Goal: Task Accomplishment & Management: Manage account settings

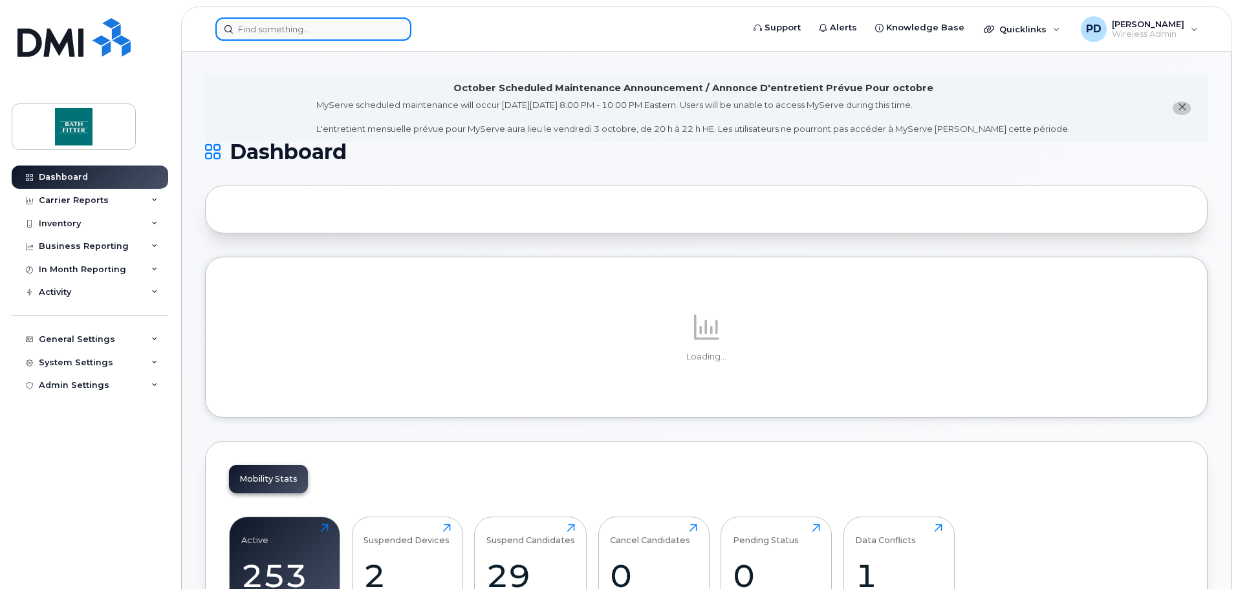
click at [283, 32] on input at bounding box center [313, 28] width 196 height 23
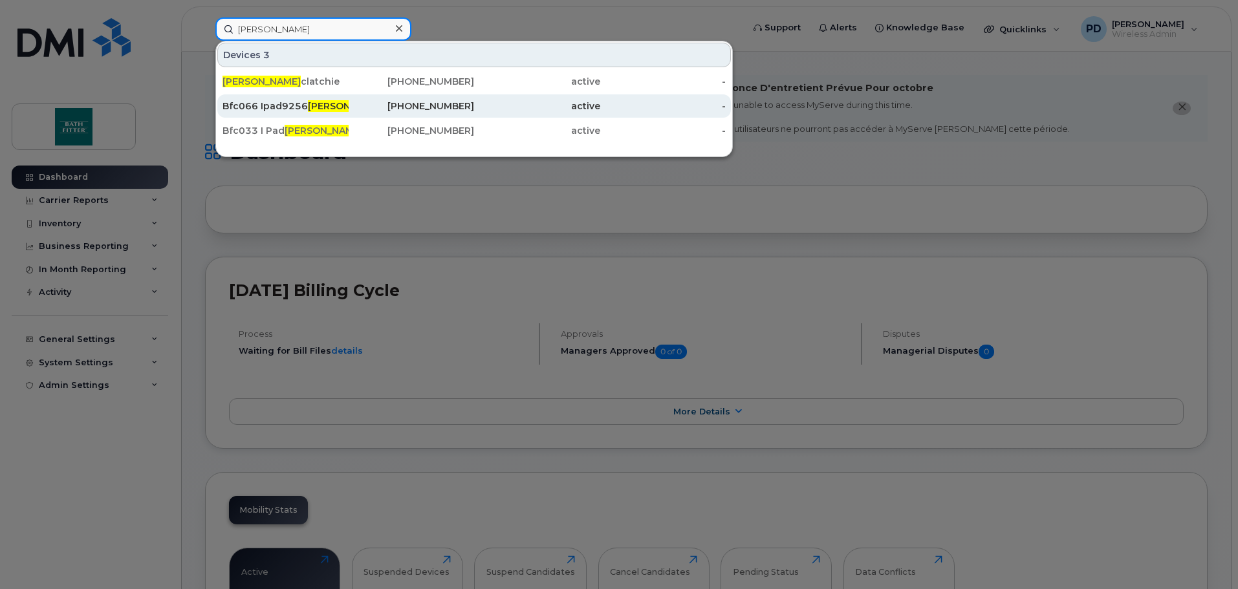
type input "robert m"
click at [296, 106] on div "Bfc066 Ipad9256 Robert M unro" at bounding box center [286, 106] width 126 height 13
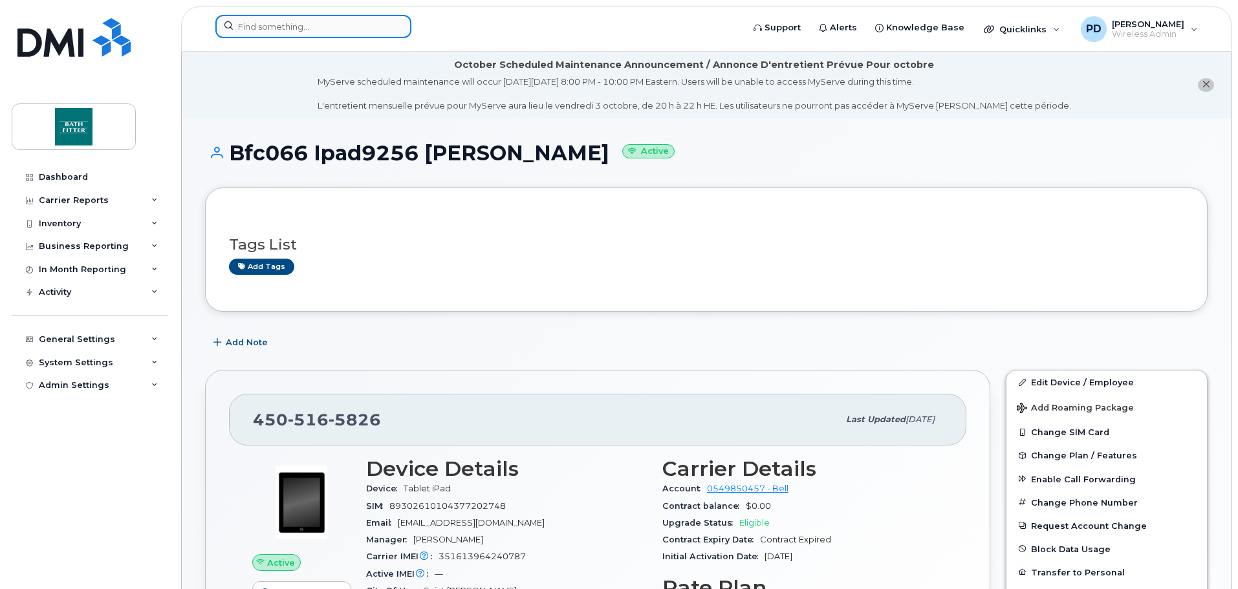
click at [269, 30] on input at bounding box center [313, 26] width 196 height 23
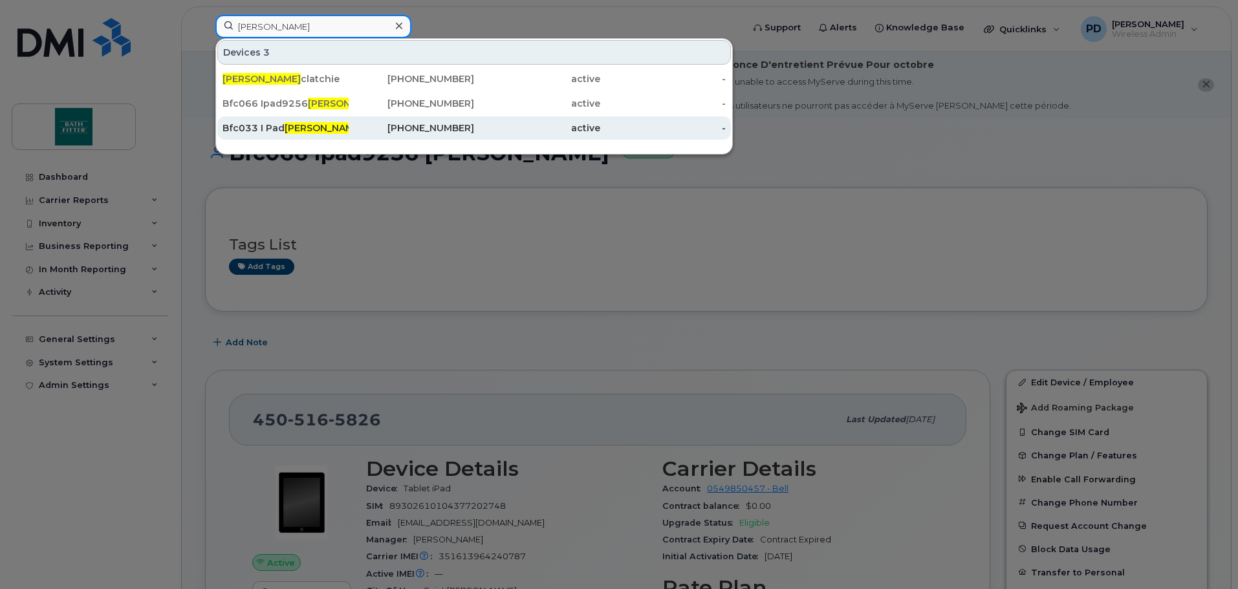
type input "[PERSON_NAME]"
click at [341, 128] on div "Bfc033 I Pad [PERSON_NAME]" at bounding box center [286, 128] width 126 height 13
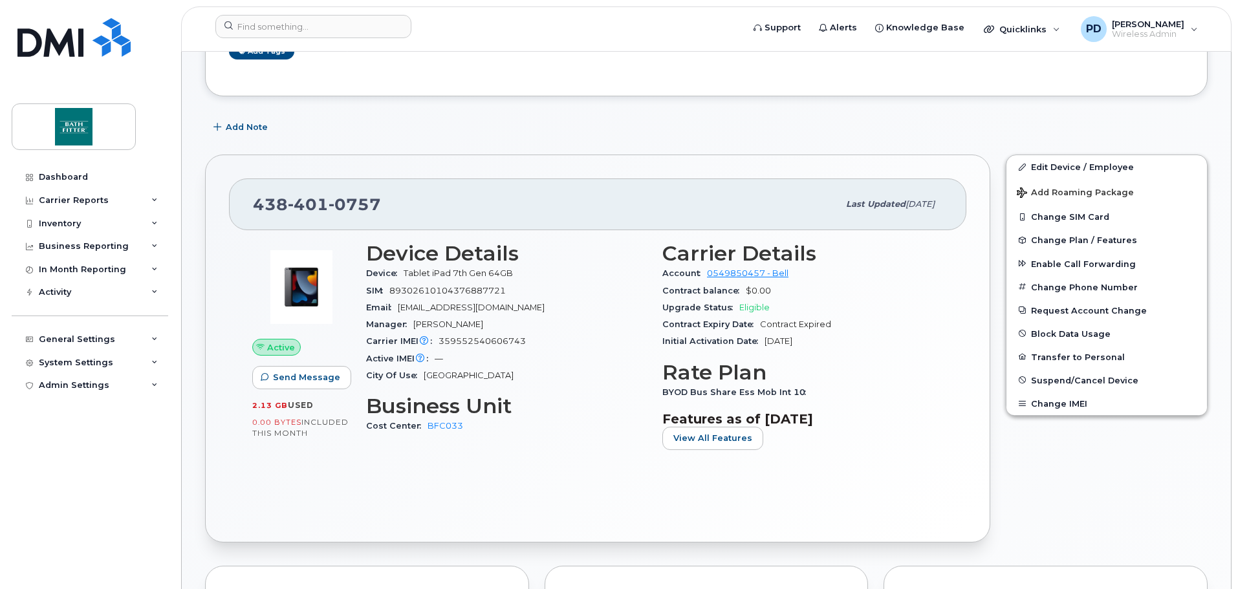
scroll to position [323, 0]
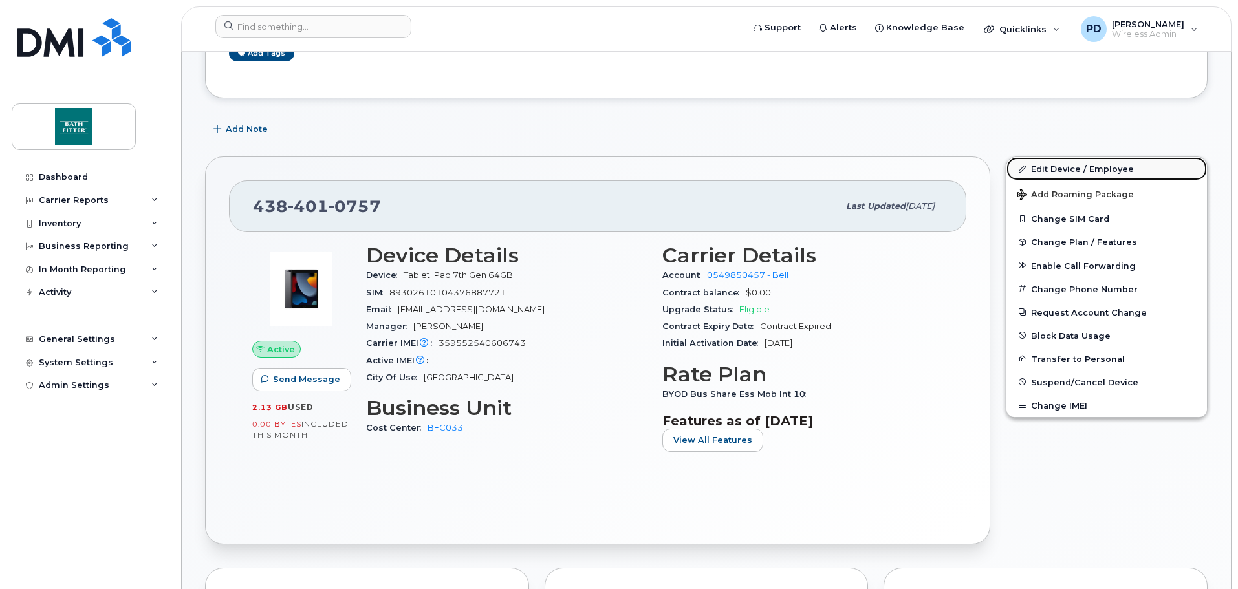
click at [1047, 171] on link "Edit Device / Employee" at bounding box center [1107, 168] width 201 height 23
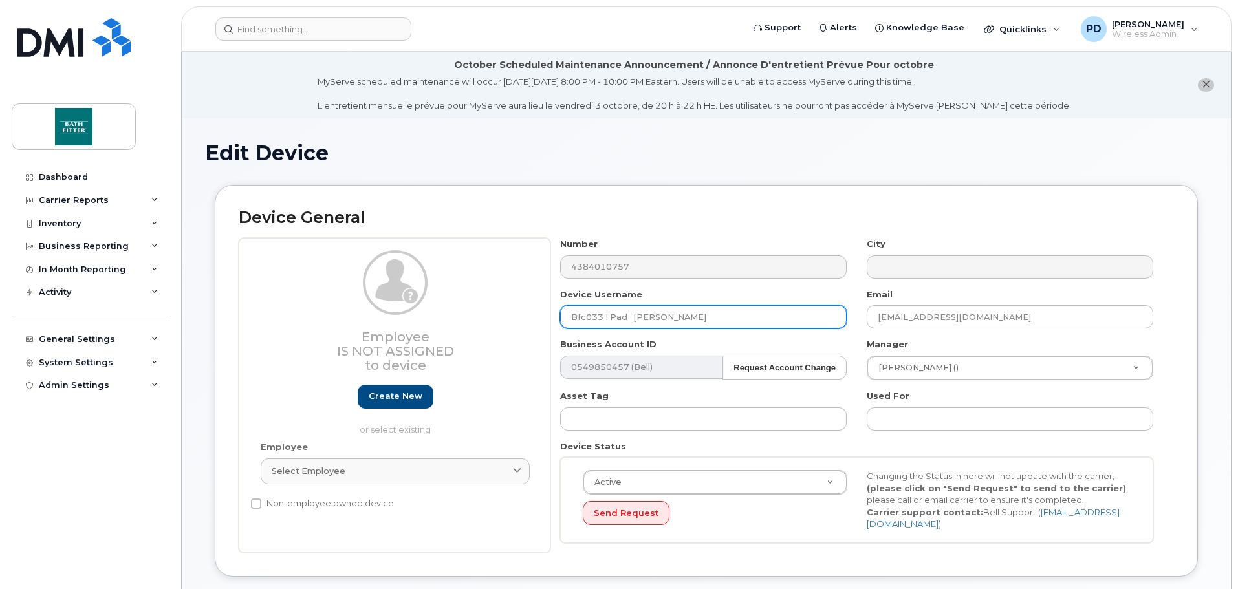
click at [569, 317] on input "Bfc033 I Pad Robert Mclatchie" at bounding box center [703, 316] width 287 height 23
click at [573, 314] on input "Bfc033 I Pad Robert Mclatchie" at bounding box center [703, 316] width 287 height 23
click at [646, 315] on input "LOST 10/02/2025- Bfc033 I Pad Robert Mclatchie" at bounding box center [703, 316] width 287 height 23
click at [719, 319] on input "LOST 10/02/2025 - Bfc033 I Pad Robert Mclatchie" at bounding box center [703, 316] width 287 height 23
type input "LOST 10/02/2025 - Bfc033 I Pad Robert Mclatchie"
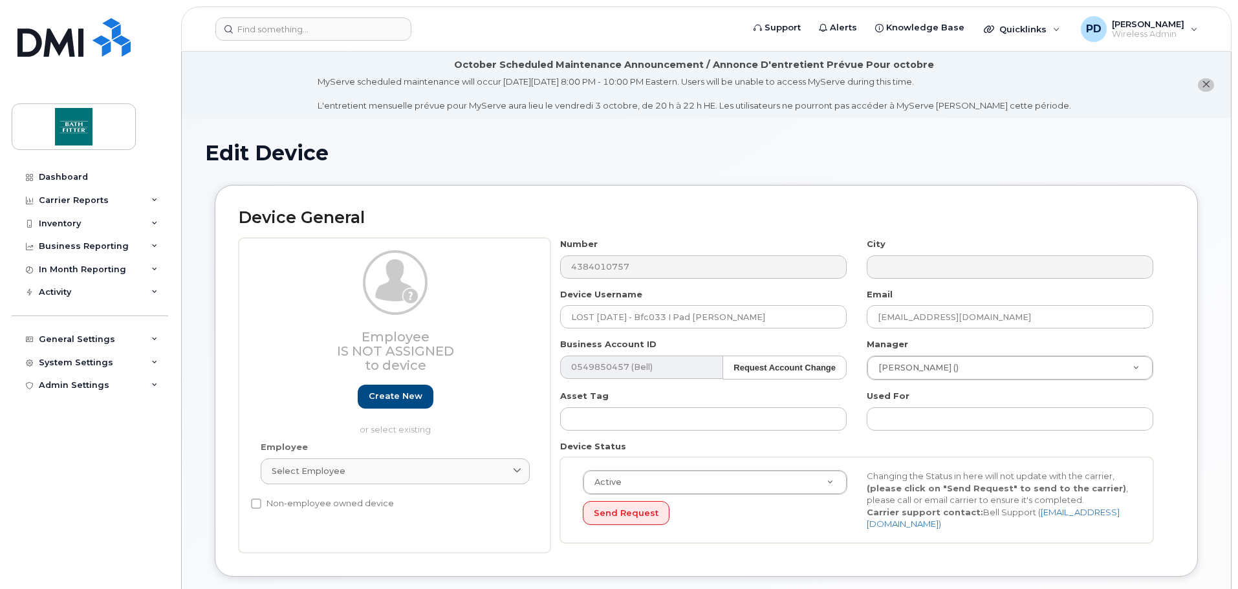
click at [826, 342] on div "Business Account ID 0549850457 (Bell) Request Account Change 12351" at bounding box center [704, 358] width 307 height 41
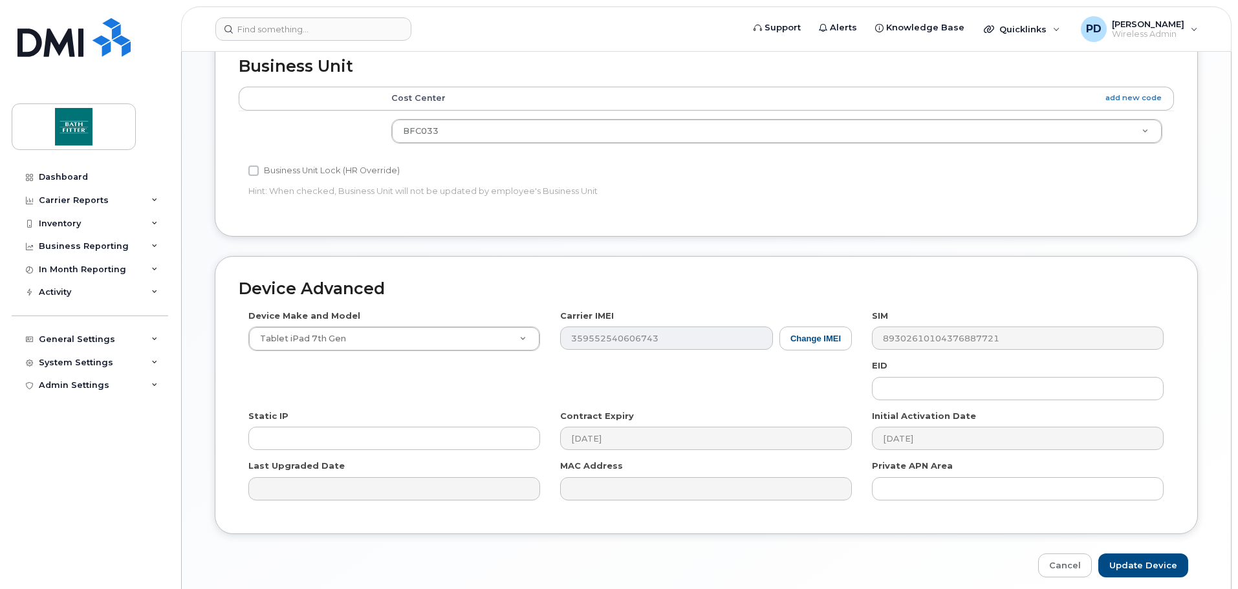
scroll to position [611, 0]
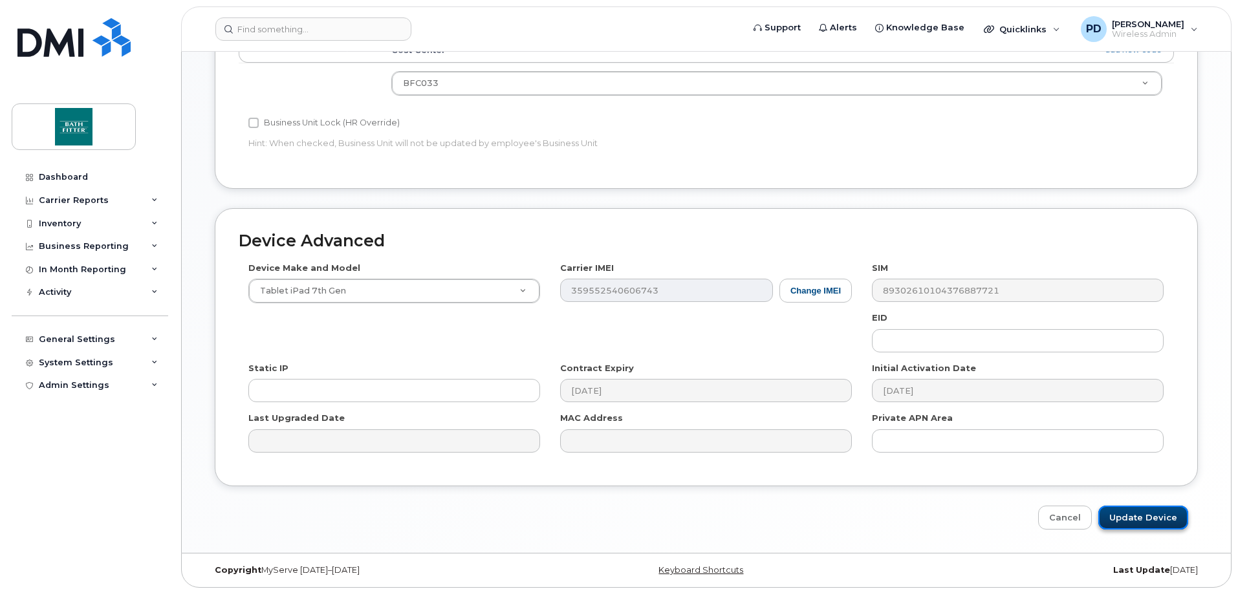
click at [1119, 509] on input "Update Device" at bounding box center [1144, 518] width 90 height 24
type input "Saving..."
